Goal: Find specific page/section: Find specific page/section

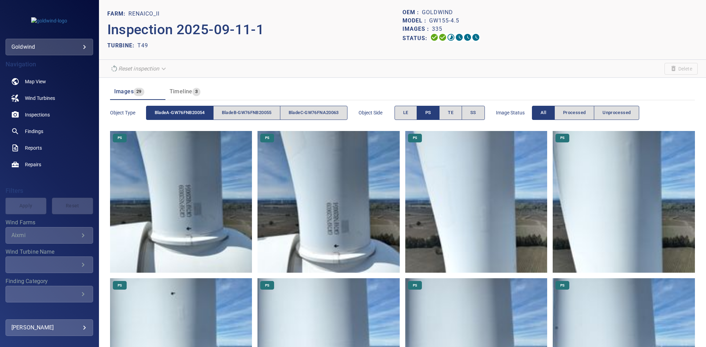
click at [183, 107] on button "bladeA-GW76FNB20054" at bounding box center [179, 113] width 67 height 14
click at [323, 113] on span "bladeC-GW76FNA20063" at bounding box center [314, 113] width 50 height 8
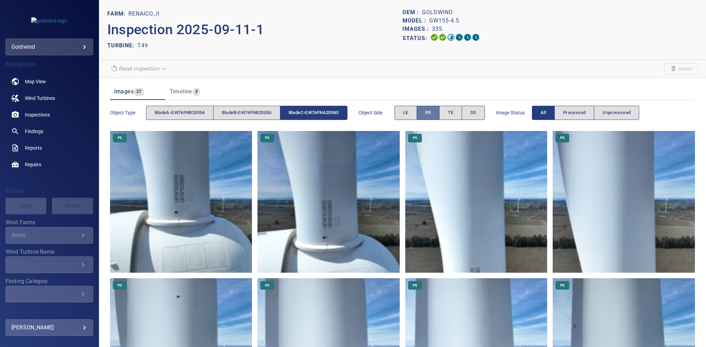
click at [430, 113] on span "PS" at bounding box center [428, 113] width 6 height 8
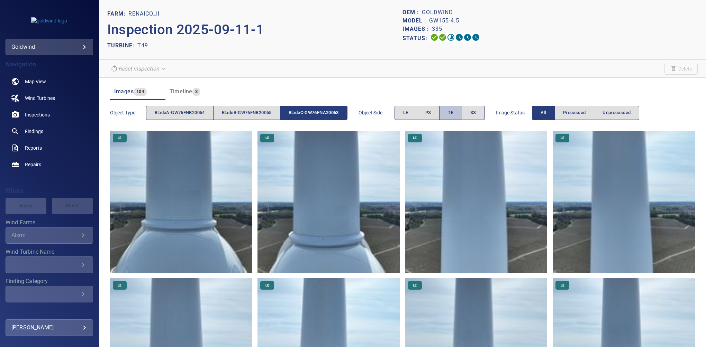
click at [453, 114] on span "TE" at bounding box center [451, 113] width 6 height 8
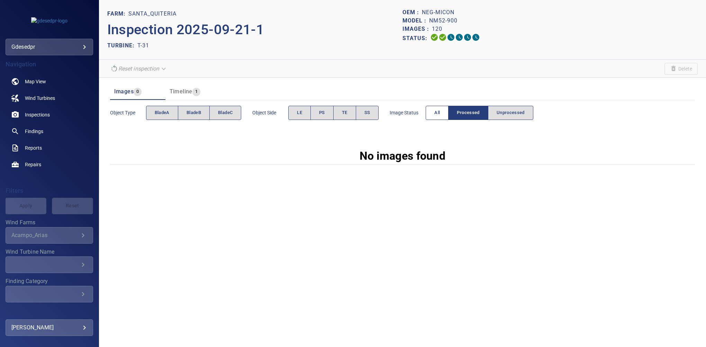
click at [439, 114] on span "All" at bounding box center [437, 113] width 6 height 8
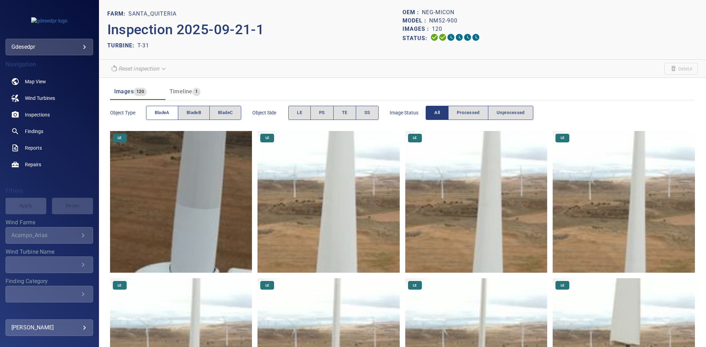
click at [160, 113] on span "bladeA" at bounding box center [162, 113] width 15 height 8
click at [321, 114] on span "PS" at bounding box center [322, 113] width 6 height 8
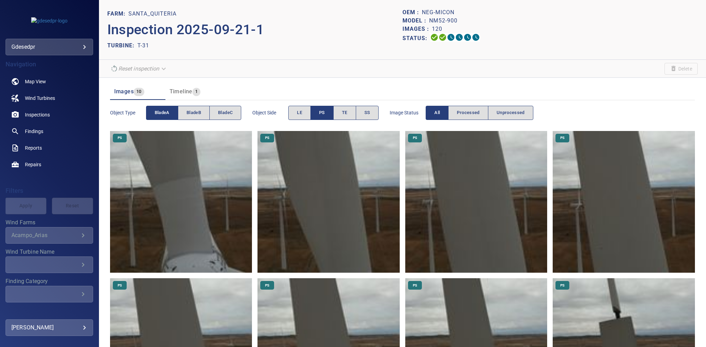
drag, startPoint x: 321, startPoint y: 114, endPoint x: 323, endPoint y: 111, distance: 4.0
click at [323, 111] on span "PS" at bounding box center [322, 113] width 6 height 8
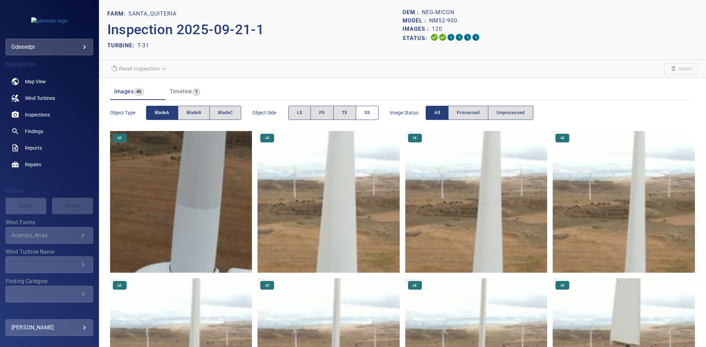
click at [377, 108] on button "SS" at bounding box center [367, 113] width 23 height 14
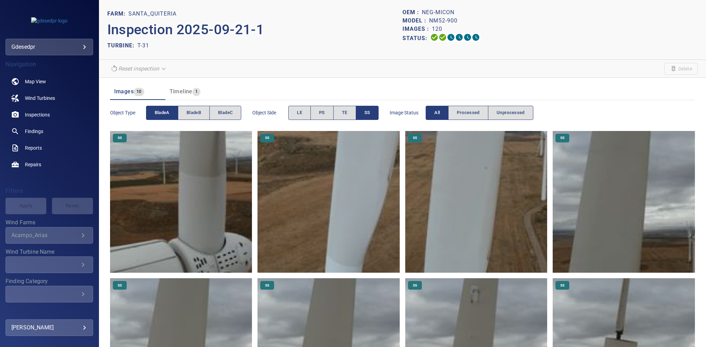
click at [371, 108] on button "SS" at bounding box center [367, 113] width 23 height 14
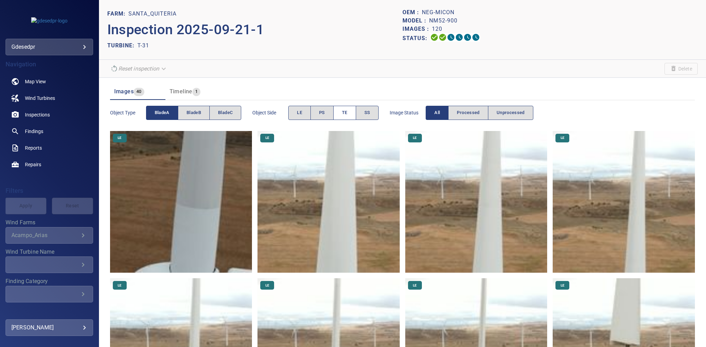
click at [345, 110] on span "TE" at bounding box center [345, 113] width 6 height 8
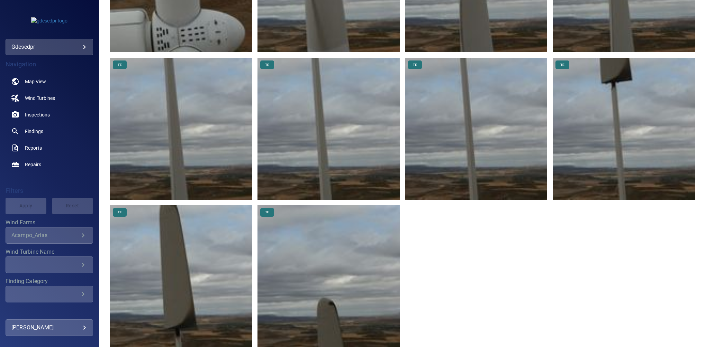
scroll to position [225, 0]
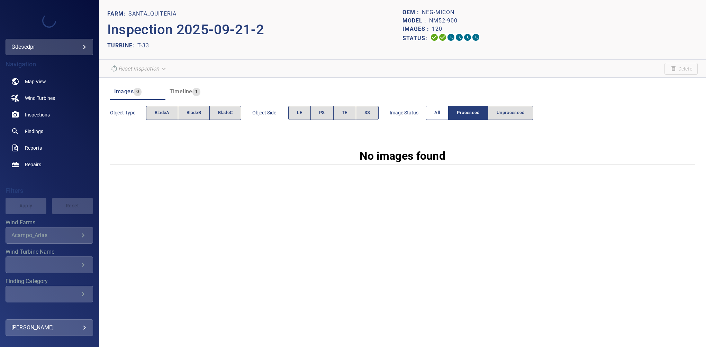
click at [432, 109] on button "All" at bounding box center [437, 113] width 23 height 14
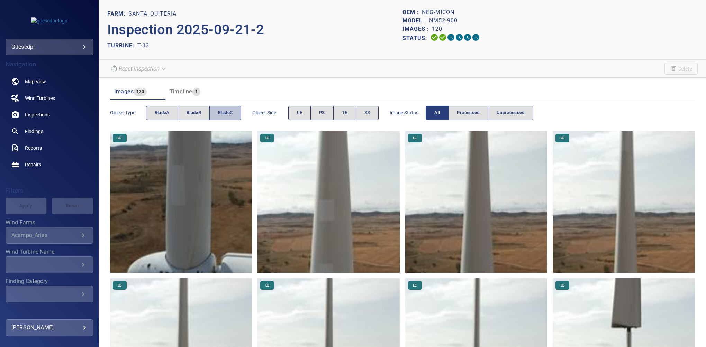
click at [220, 114] on span "bladeC" at bounding box center [225, 113] width 15 height 8
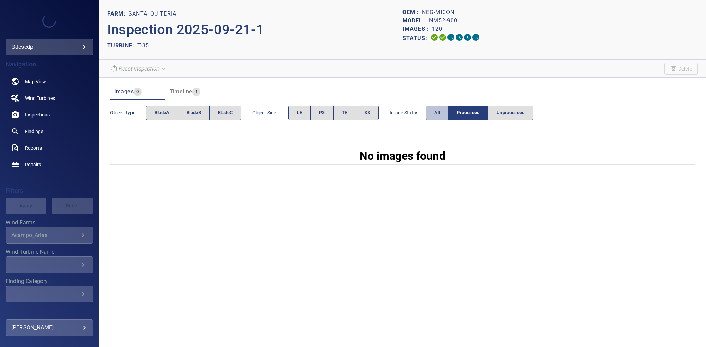
click at [440, 110] on button "All" at bounding box center [437, 113] width 23 height 14
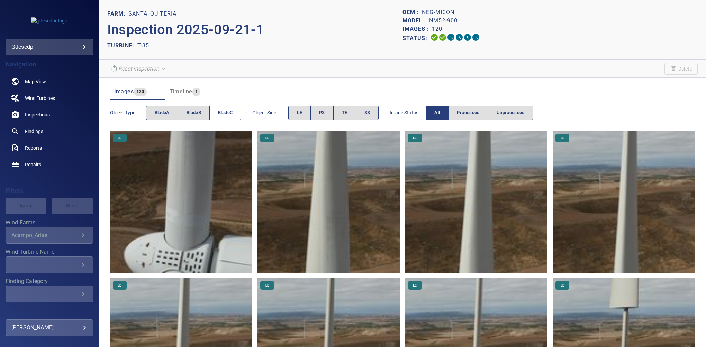
click at [222, 116] on span "bladeC" at bounding box center [225, 113] width 15 height 8
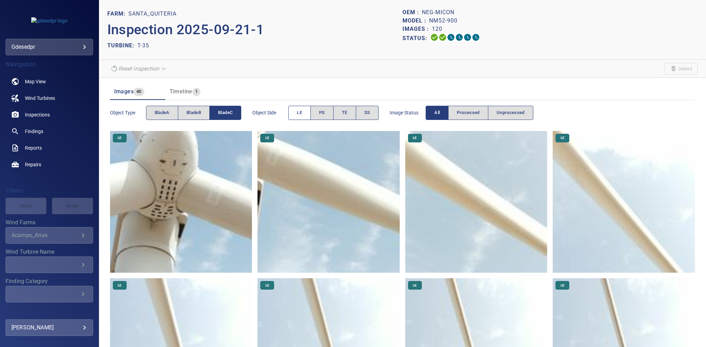
click at [301, 114] on span "LE" at bounding box center [299, 113] width 5 height 8
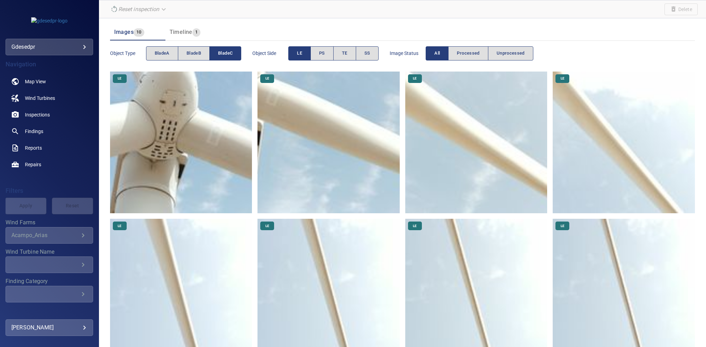
scroll to position [57, 0]
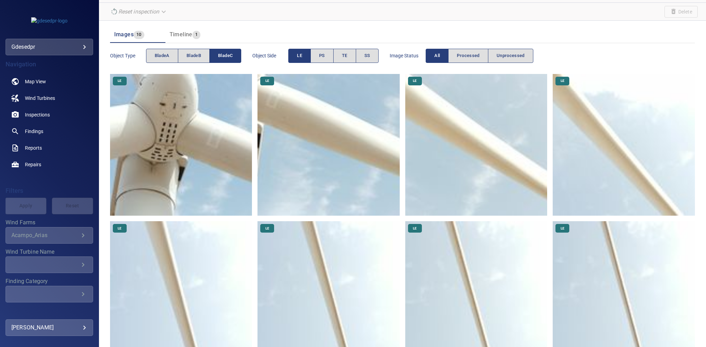
click at [318, 133] on img at bounding box center [328, 145] width 142 height 142
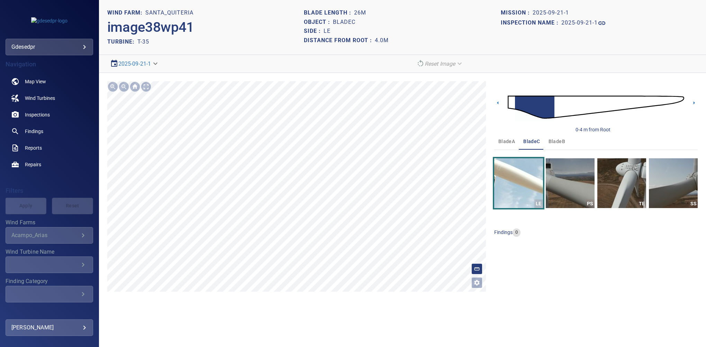
click at [476, 279] on button "Open image filters and tagging options" at bounding box center [476, 283] width 11 height 11
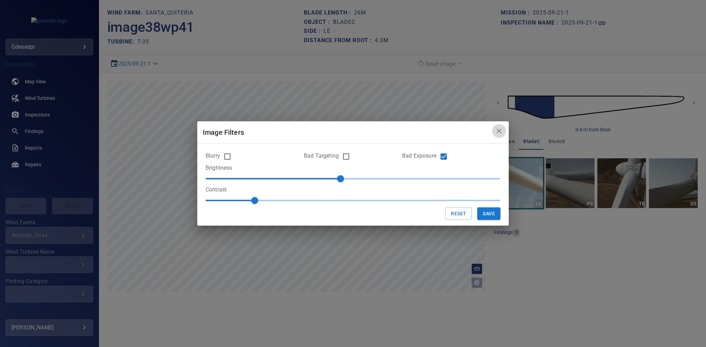
click at [500, 126] on button "close" at bounding box center [499, 131] width 14 height 14
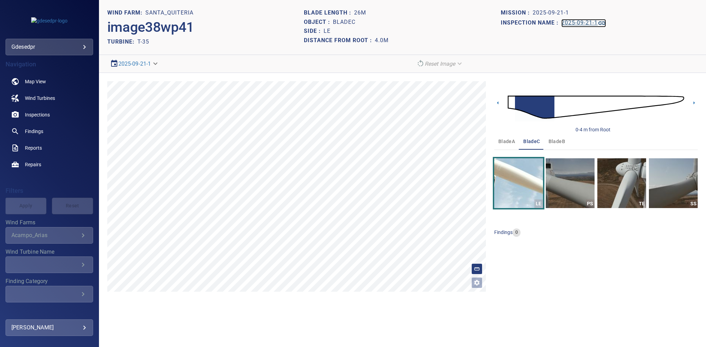
click at [584, 25] on h1 "2025-09-21-1" at bounding box center [579, 23] width 36 height 7
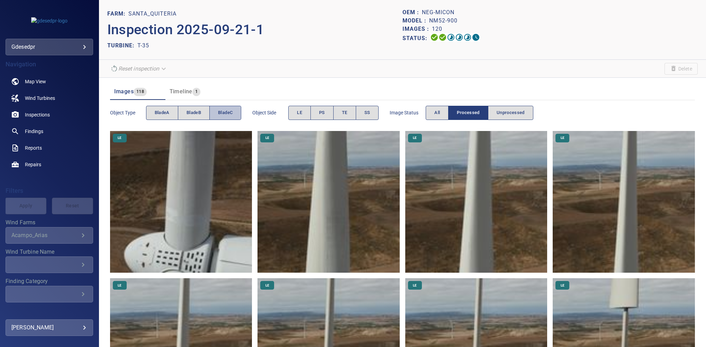
click at [221, 113] on span "bladeC" at bounding box center [225, 113] width 15 height 8
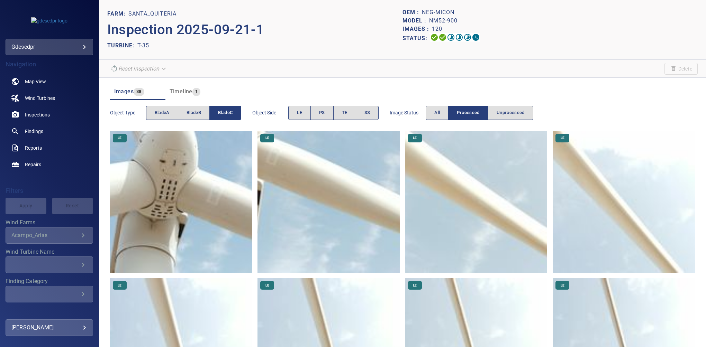
drag, startPoint x: 700, startPoint y: 57, endPoint x: 705, endPoint y: 96, distance: 39.0
click at [705, 96] on div "FARM: Santa_Quiteria Inspection 2025-09-21-1 TURBINE: T-35 OEM : NEG-Micon Mode…" at bounding box center [402, 173] width 607 height 347
click at [665, 202] on img at bounding box center [624, 202] width 142 height 142
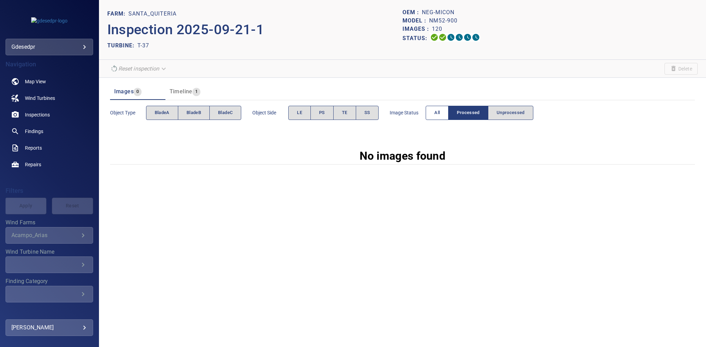
click at [436, 115] on span "All" at bounding box center [437, 113] width 6 height 8
click at [443, 111] on button "All" at bounding box center [437, 113] width 23 height 14
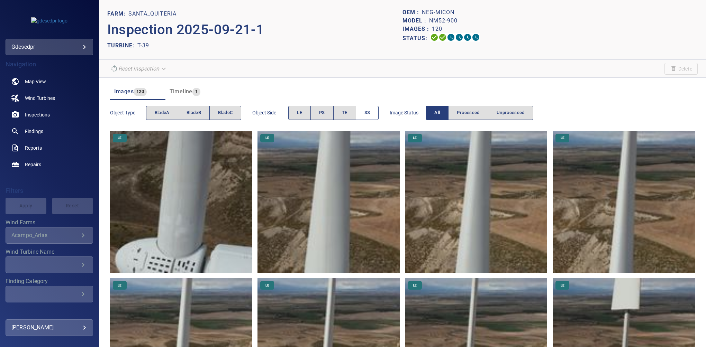
click at [369, 111] on span "SS" at bounding box center [367, 113] width 6 height 8
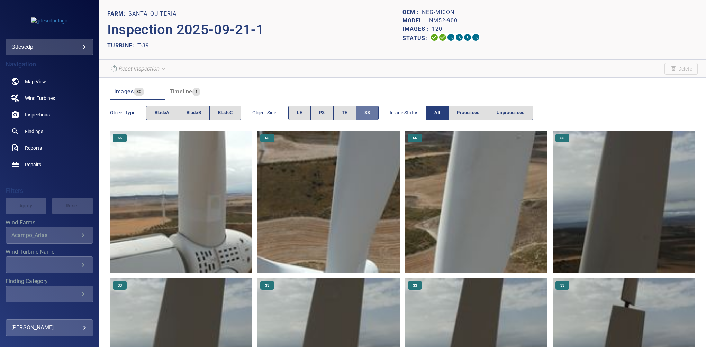
click at [359, 108] on button "SS" at bounding box center [367, 113] width 23 height 14
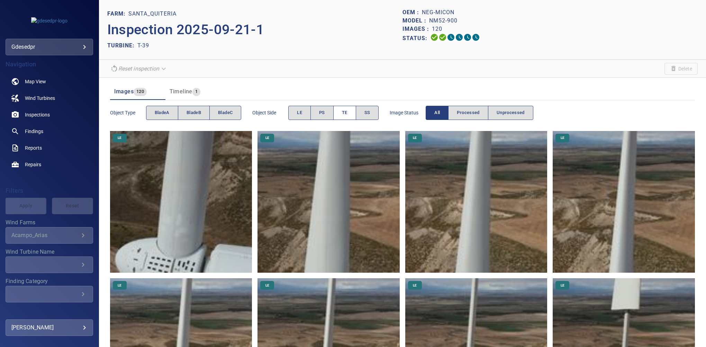
click at [350, 108] on button "TE" at bounding box center [344, 113] width 23 height 14
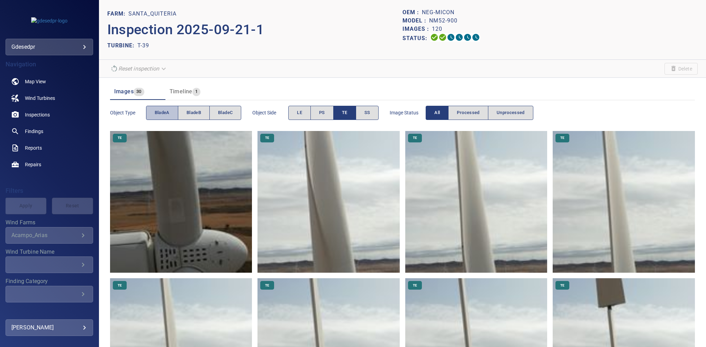
click at [168, 110] on span "bladeA" at bounding box center [162, 113] width 15 height 8
click at [350, 110] on button "TE" at bounding box center [344, 113] width 23 height 14
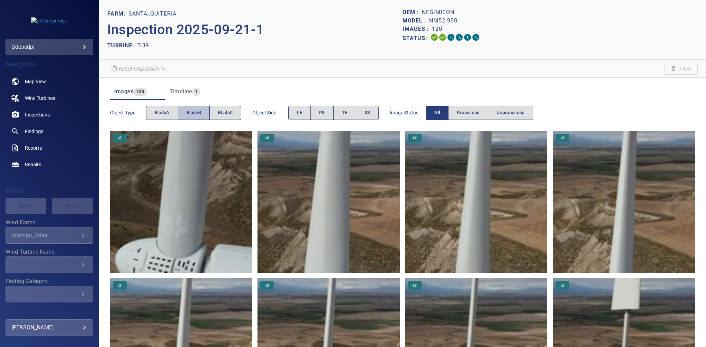
click at [195, 109] on span "bladeB" at bounding box center [194, 113] width 15 height 8
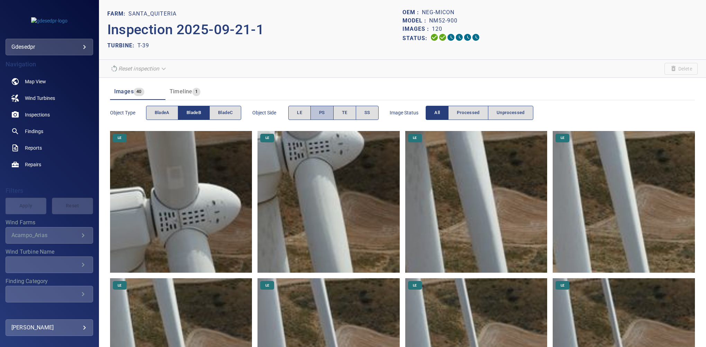
click at [319, 111] on button "PS" at bounding box center [321, 113] width 23 height 14
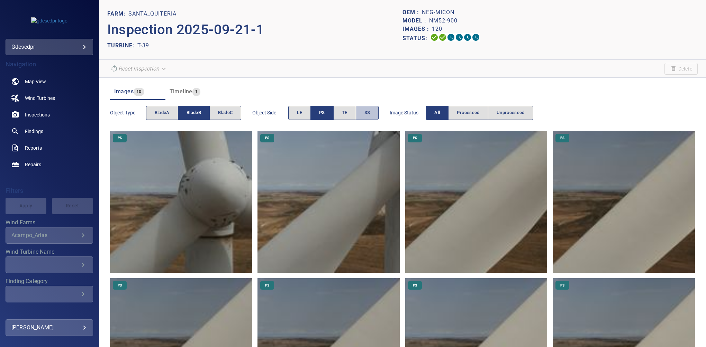
click at [367, 107] on button "SS" at bounding box center [367, 113] width 23 height 14
click at [319, 113] on button "PS" at bounding box center [321, 113] width 23 height 14
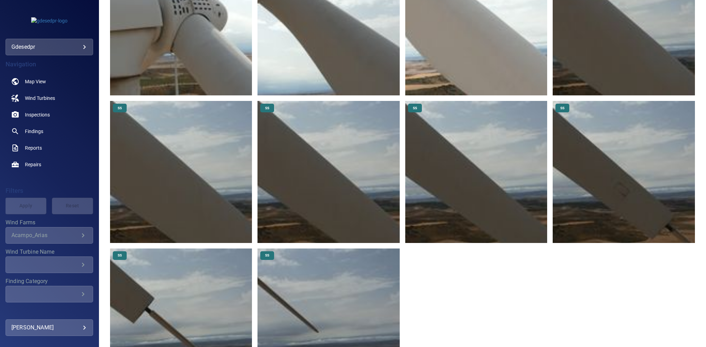
scroll to position [180, 0]
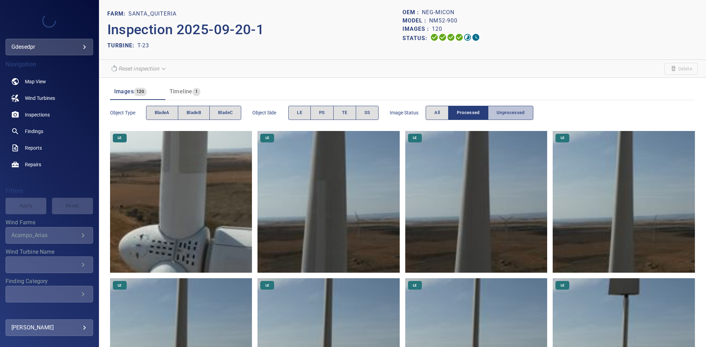
click at [509, 111] on span "Unprocessed" at bounding box center [511, 113] width 28 height 8
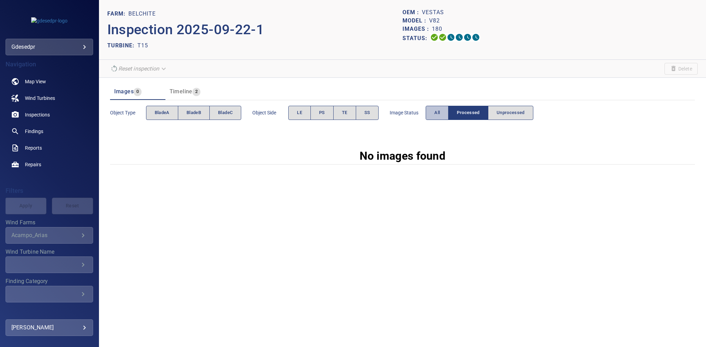
click at [439, 112] on span "All" at bounding box center [437, 113] width 6 height 8
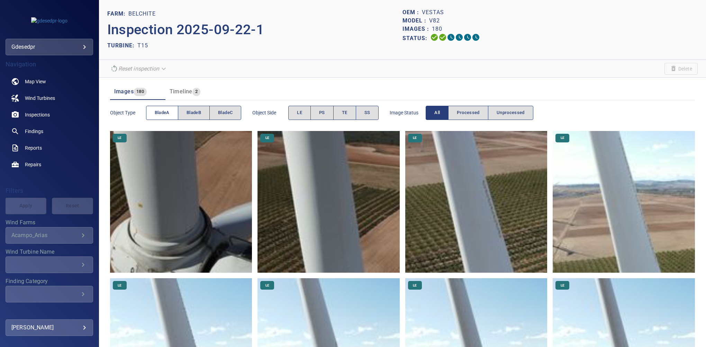
click at [165, 114] on span "bladeA" at bounding box center [162, 113] width 15 height 8
click at [367, 114] on span "SS" at bounding box center [367, 113] width 6 height 8
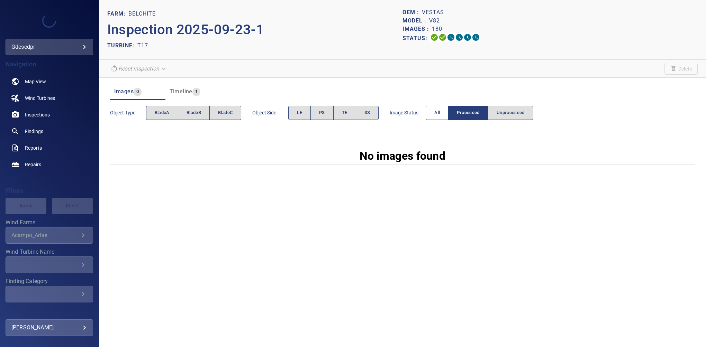
click at [437, 116] on span "All" at bounding box center [437, 113] width 6 height 8
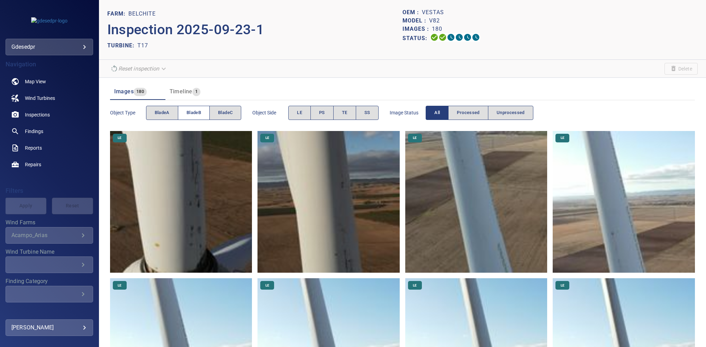
click at [201, 112] on button "bladeB" at bounding box center [194, 113] width 32 height 14
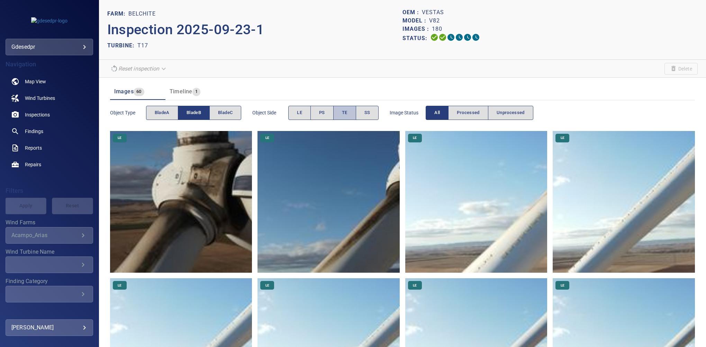
click at [338, 111] on button "TE" at bounding box center [344, 113] width 23 height 14
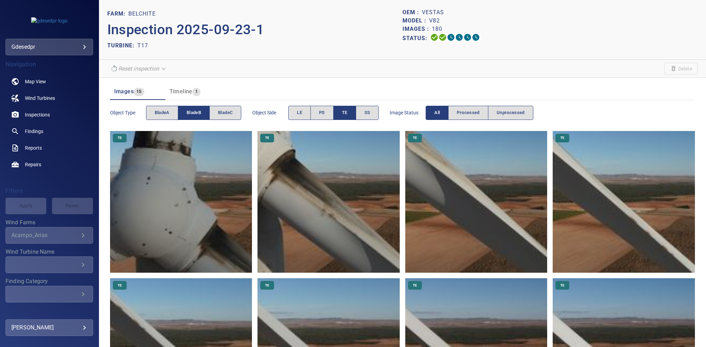
click at [197, 113] on span "bladeB" at bounding box center [194, 113] width 15 height 8
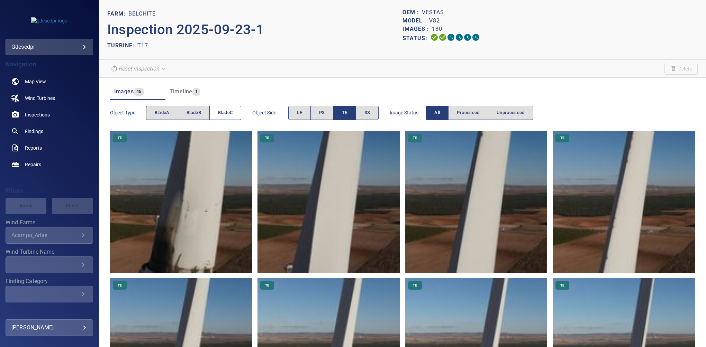
click at [231, 111] on span "bladeC" at bounding box center [225, 113] width 15 height 8
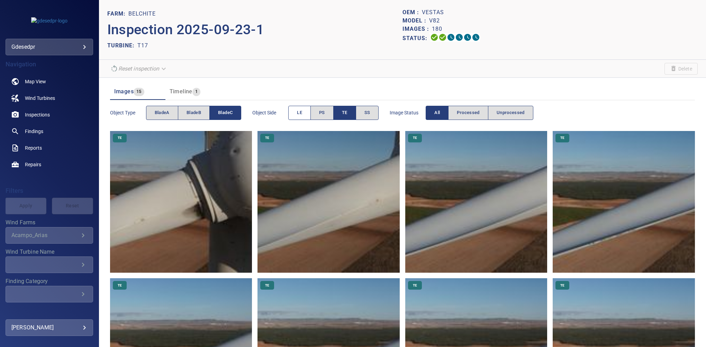
click at [303, 114] on button "LE" at bounding box center [299, 113] width 22 height 14
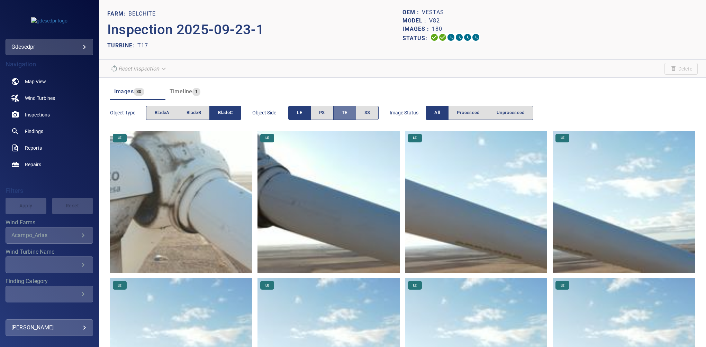
click at [347, 116] on span "TE" at bounding box center [345, 113] width 6 height 8
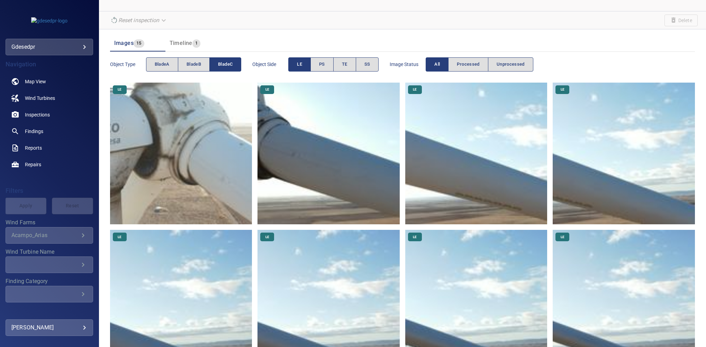
scroll to position [30, 0]
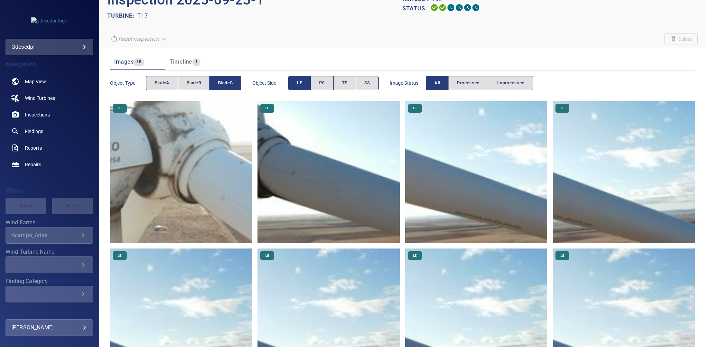
drag, startPoint x: 671, startPoint y: 69, endPoint x: 563, endPoint y: 46, distance: 109.8
click at [669, 69] on header "Images 15 Timeline 1" at bounding box center [402, 62] width 585 height 17
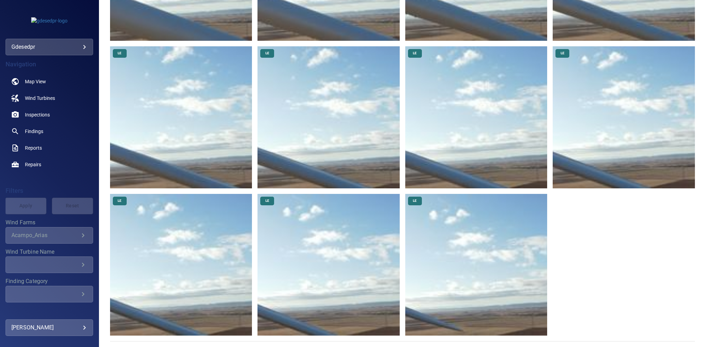
scroll to position [0, 0]
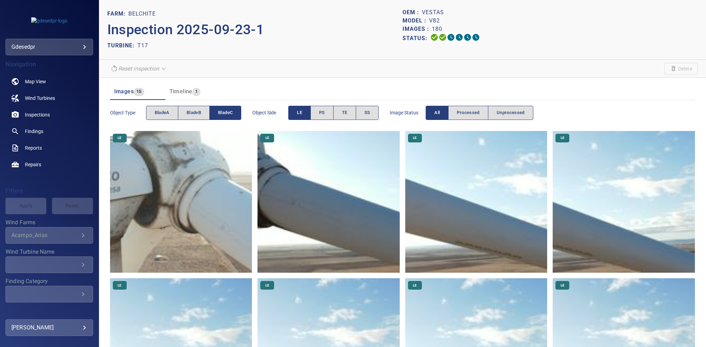
click at [298, 115] on span "LE" at bounding box center [299, 113] width 5 height 8
click at [316, 113] on button "PS" at bounding box center [321, 113] width 23 height 14
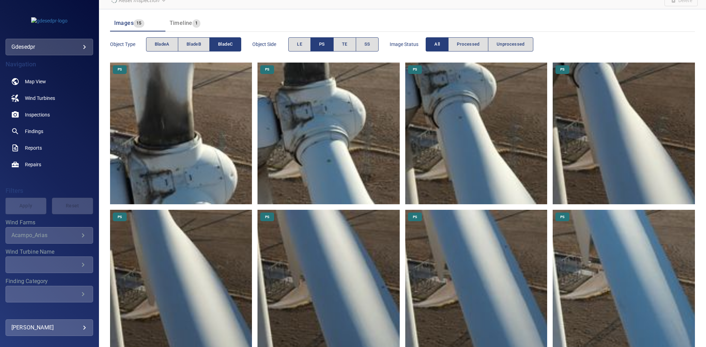
scroll to position [73, 0]
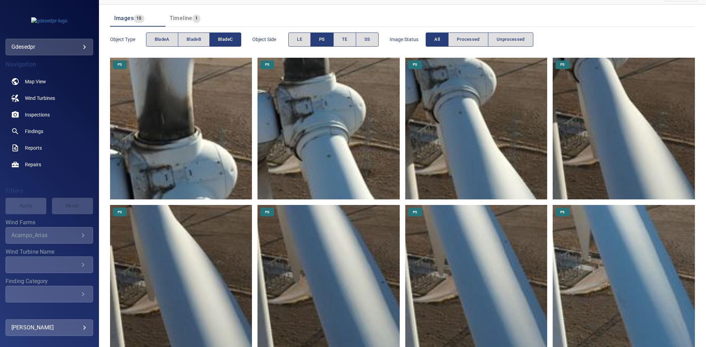
click at [206, 126] on img at bounding box center [181, 129] width 142 height 142
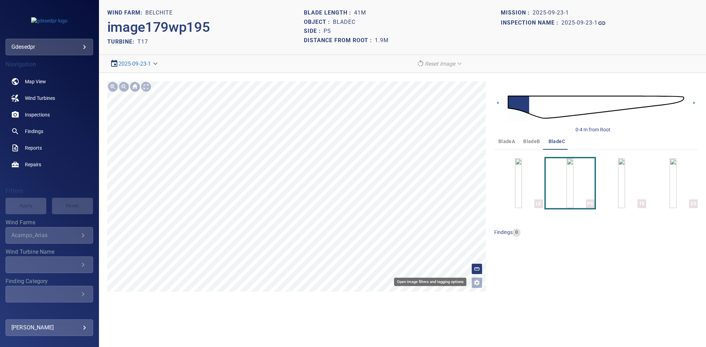
click at [480, 281] on button "Open image filters and tagging options" at bounding box center [476, 283] width 11 height 11
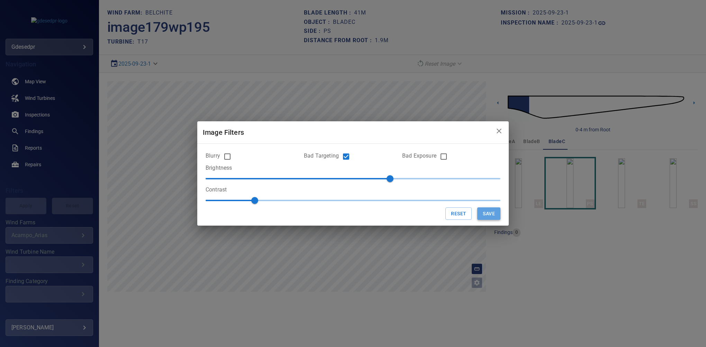
click at [488, 217] on button "Save" at bounding box center [488, 214] width 23 height 13
